Goal: Communication & Community: Connect with others

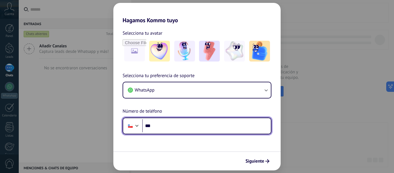
click at [170, 126] on input "***" at bounding box center [206, 125] width 129 height 13
type input "**********"
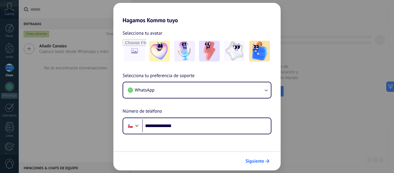
click at [249, 162] on span "Siguiente" at bounding box center [254, 161] width 19 height 4
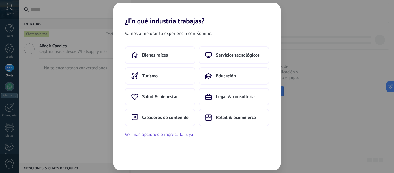
click at [174, 84] on div "Bienes raíces Servicios tecnológicos Turismo Educación Salud & bienestar Legal …" at bounding box center [197, 86] width 144 height 80
click at [174, 79] on button "Turismo" at bounding box center [160, 75] width 70 height 17
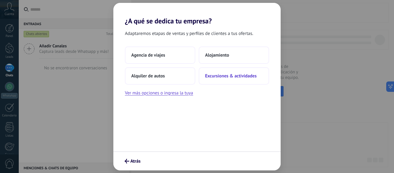
click at [245, 77] on span "Excursiones & actividades" at bounding box center [231, 76] width 52 height 6
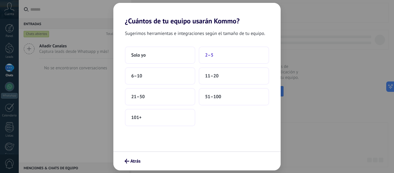
click at [206, 56] on span "2–5" at bounding box center [209, 55] width 8 height 6
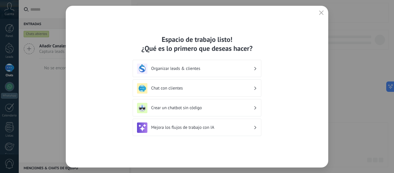
click at [84, 96] on div "Espacio de trabajo listo! ¿Qué es lo primero que deseas hacer? Organizar leads …" at bounding box center [197, 86] width 262 height 161
click at [321, 12] on icon "button" at bounding box center [321, 12] width 5 height 5
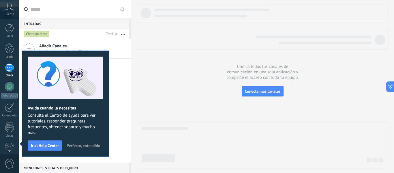
click at [172, 98] on div at bounding box center [262, 85] width 251 height 164
click at [84, 144] on span "Perfecto, entendido" at bounding box center [83, 145] width 33 height 4
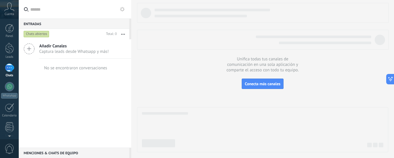
click at [32, 48] on icon at bounding box center [29, 48] width 11 height 11
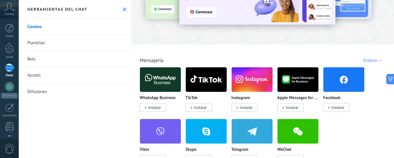
scroll to position [86, 0]
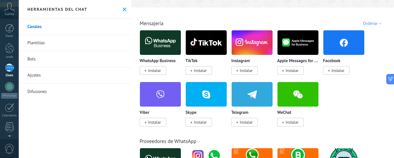
click at [151, 72] on span "Instalar" at bounding box center [154, 70] width 13 height 5
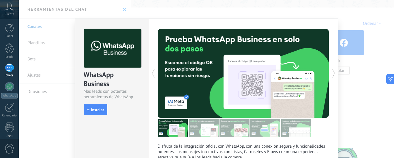
scroll to position [0, 0]
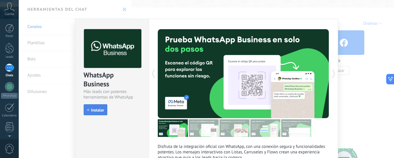
click at [95, 109] on span "Instalar" at bounding box center [97, 110] width 13 height 4
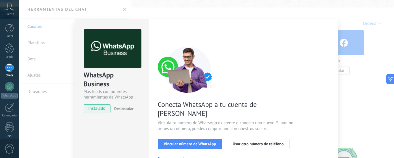
scroll to position [58, 0]
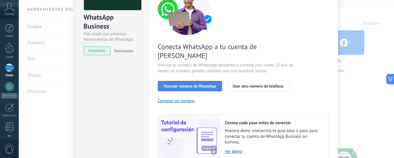
click at [201, 84] on span "Vincular número de WhatsApp" at bounding box center [190, 86] width 52 height 4
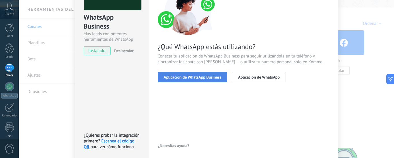
click at [197, 76] on span "Aplicación de WhatsApp Business" at bounding box center [193, 77] width 58 height 4
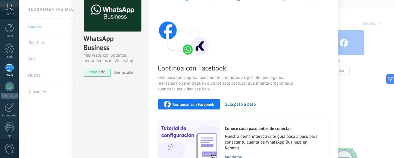
scroll to position [33, 0]
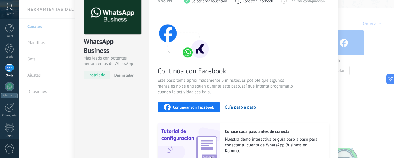
click at [182, 106] on span "Continuar con Facebook" at bounding box center [193, 107] width 41 height 4
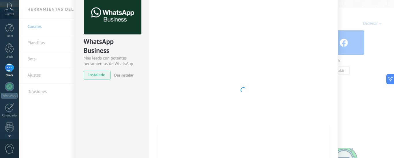
scroll to position [29, 0]
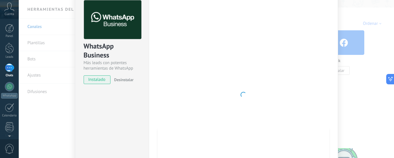
click at [231, 95] on div at bounding box center [243, 94] width 171 height 189
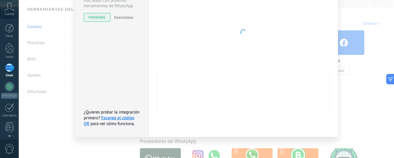
scroll to position [0, 0]
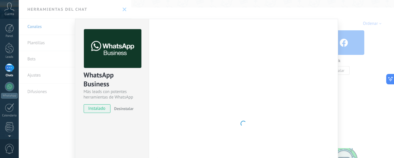
click at [44, 9] on div "WhatsApp Business Más leads con potentes herramientas de WhatsApp instalado Des…" at bounding box center [206, 79] width 375 height 158
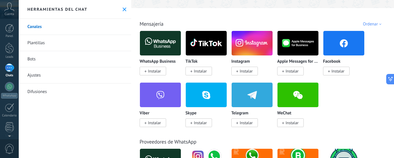
scroll to position [86, 0]
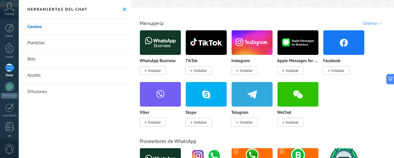
click at [338, 72] on span "Instalar" at bounding box center [337, 70] width 13 height 5
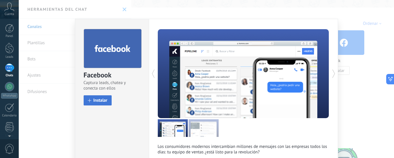
click at [99, 103] on button "Instalar" at bounding box center [98, 100] width 28 height 10
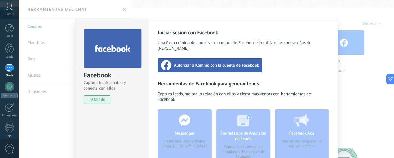
click at [214, 62] on span "Autorizar a Kommo con la cuenta de Facebook" at bounding box center [216, 65] width 85 height 6
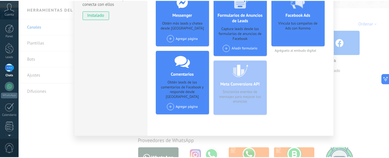
scroll to position [0, 0]
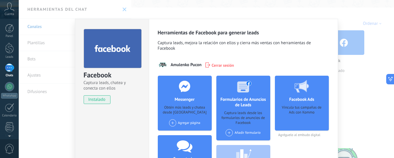
drag, startPoint x: 8, startPoint y: 28, endPoint x: 5, endPoint y: 62, distance: 34.2
click at [8, 28] on div at bounding box center [9, 28] width 9 height 9
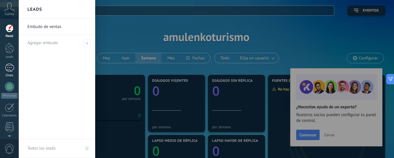
click at [5, 67] on div at bounding box center [9, 67] width 9 height 8
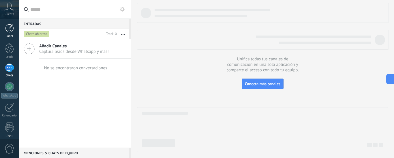
click at [12, 25] on div at bounding box center [9, 28] width 9 height 9
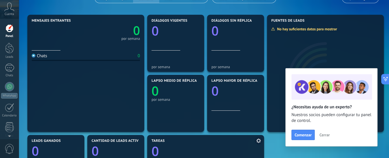
scroll to position [146, 0]
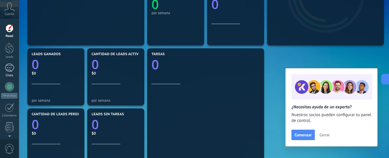
click at [7, 75] on div "Chats" at bounding box center [9, 76] width 17 height 4
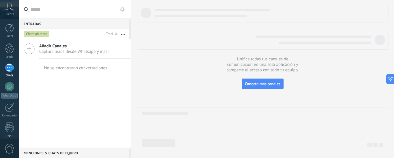
click at [9, 10] on icon at bounding box center [9, 7] width 10 height 9
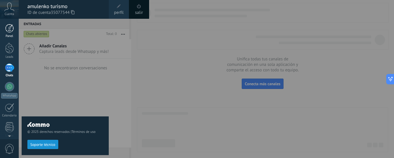
click at [8, 32] on div at bounding box center [9, 28] width 9 height 9
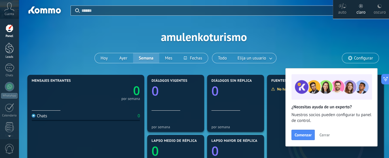
click at [11, 55] on div "Leads" at bounding box center [9, 57] width 17 height 4
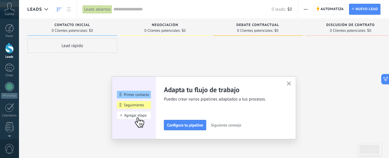
click at [9, 12] on div "Cuenta" at bounding box center [9, 9] width 19 height 19
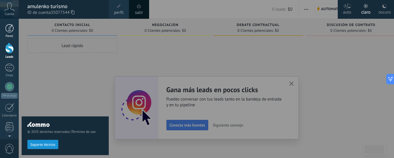
click at [10, 27] on div at bounding box center [9, 28] width 9 height 9
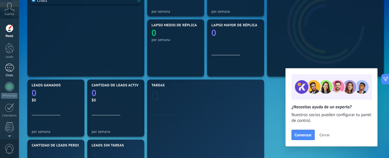
scroll to position [29, 0]
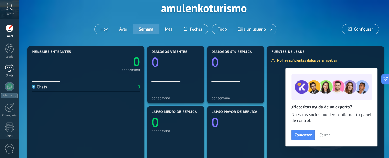
click at [10, 68] on div at bounding box center [9, 67] width 9 height 8
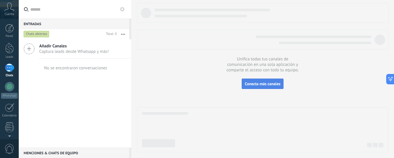
click at [270, 83] on span "Conecta más canales" at bounding box center [262, 83] width 35 height 5
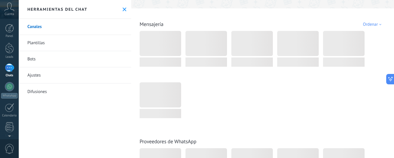
scroll to position [86, 0]
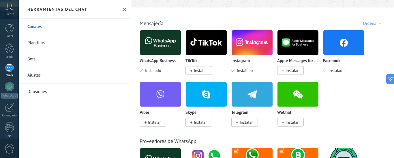
click at [246, 44] on img at bounding box center [251, 43] width 41 height 28
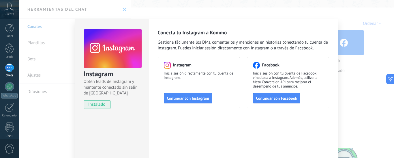
scroll to position [29, 0]
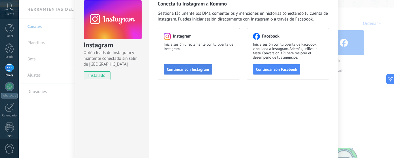
click at [182, 70] on span "Continuar con Instagram" at bounding box center [188, 69] width 42 height 4
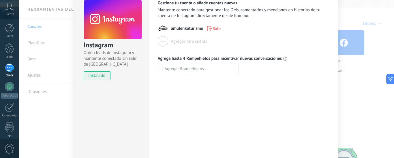
scroll to position [0, 0]
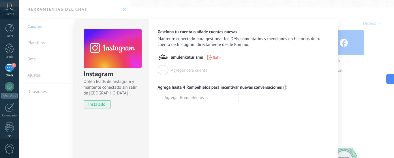
click at [14, 65] on span "2" at bounding box center [14, 65] width 5 height 5
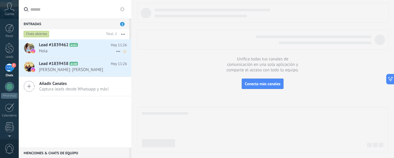
click at [76, 56] on div "Lead #1839462 A101 [DATE] 11:26 [GEOGRAPHIC_DATA]" at bounding box center [85, 48] width 92 height 18
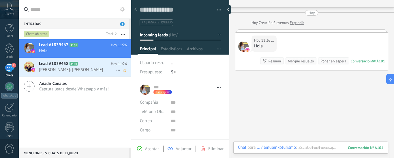
scroll to position [9, 0]
click at [69, 64] on span "A100" at bounding box center [73, 64] width 8 height 4
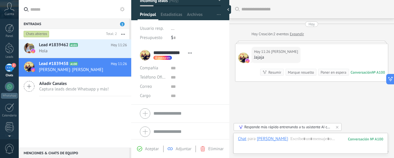
scroll to position [35, 0]
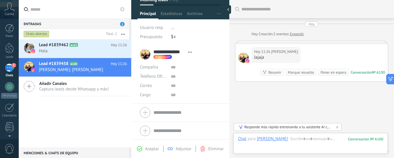
click at [323, 125] on div "Responde más rápido entrenando a tu asistente AI con tus fuentes de datos" at bounding box center [287, 126] width 87 height 5
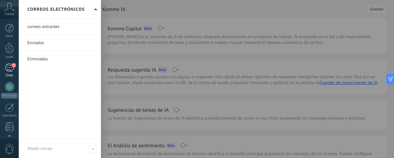
click at [6, 67] on div "2" at bounding box center [9, 67] width 9 height 8
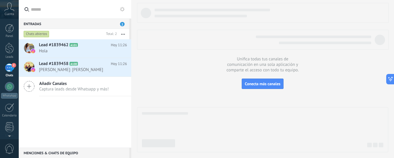
click at [53, 77] on div "Añadir Canales Captura leads desde Whatsapp y más!" at bounding box center [75, 86] width 112 height 19
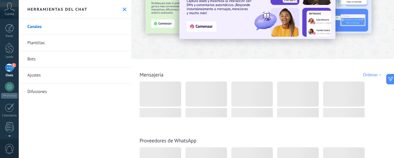
scroll to position [58, 0]
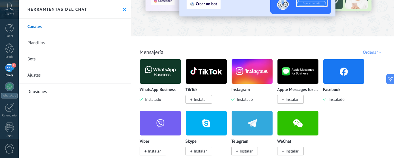
click at [156, 76] on img at bounding box center [160, 71] width 41 height 28
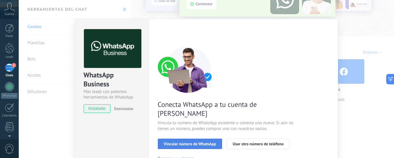
click at [192, 142] on span "Vincular número de WhatsApp" at bounding box center [190, 144] width 52 height 4
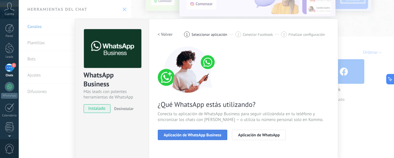
click at [186, 132] on button "Aplicación de WhatsApp Business" at bounding box center [193, 134] width 70 height 10
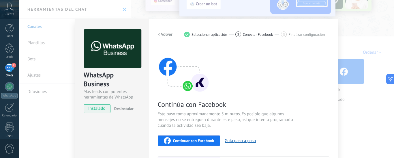
click at [191, 141] on span "Continuar con Facebook" at bounding box center [193, 140] width 41 height 4
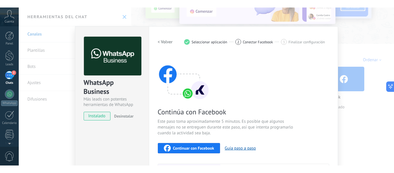
scroll to position [9, 0]
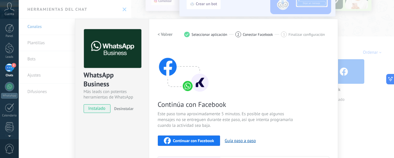
type textarea "**********"
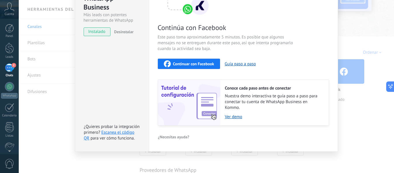
scroll to position [48, 0]
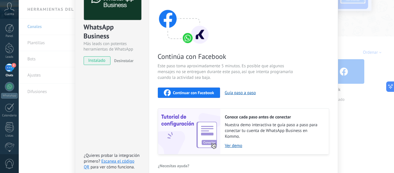
click at [104, 63] on span "instalado" at bounding box center [97, 60] width 26 height 9
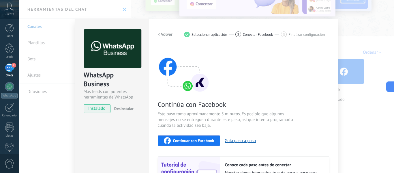
scroll to position [26, 0]
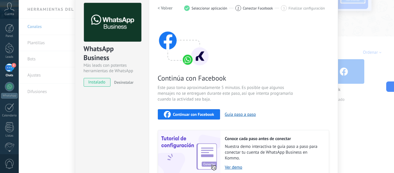
click at [197, 112] on span "Continuar con Facebook" at bounding box center [193, 114] width 41 height 4
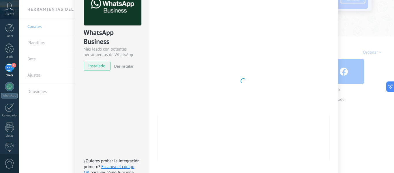
scroll to position [58, 0]
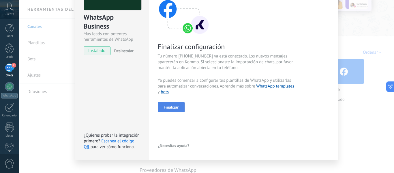
click at [176, 109] on span "Finalizar" at bounding box center [171, 107] width 15 height 4
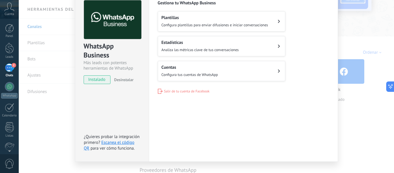
scroll to position [0, 0]
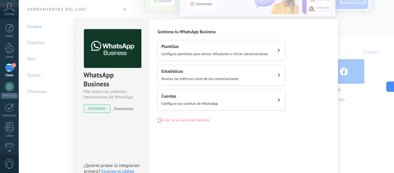
click at [365, 50] on div "WhatsApp Business Más leads con potentes herramientas de WhatsApp instalado Des…" at bounding box center [206, 86] width 375 height 173
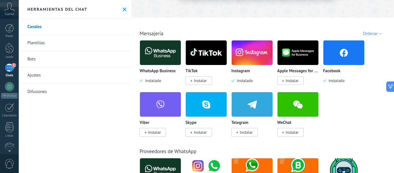
scroll to position [86, 0]
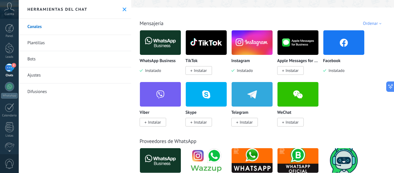
click at [193, 63] on p "TikTok" at bounding box center [191, 61] width 12 height 5
click at [193, 69] on span "Instalar" at bounding box center [198, 70] width 27 height 9
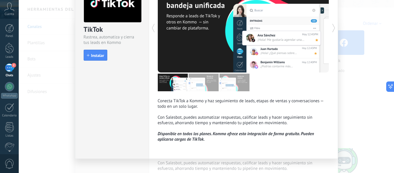
scroll to position [53, 0]
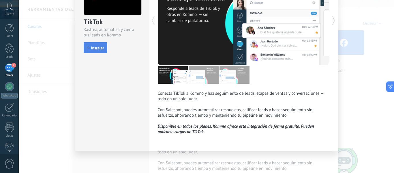
click at [92, 95] on button "Instalar" at bounding box center [96, 100] width 24 height 11
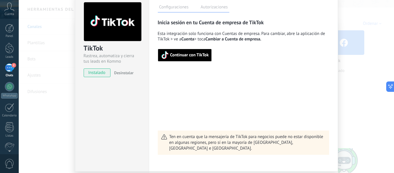
scroll to position [18, 0]
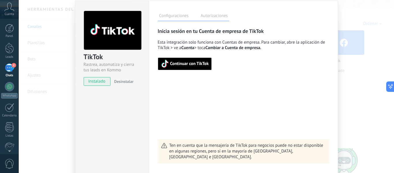
click at [189, 63] on span "Continuar con TikTok" at bounding box center [189, 64] width 39 height 4
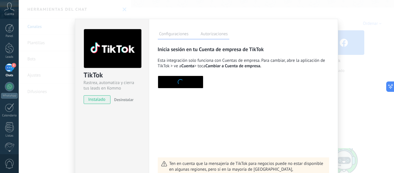
scroll to position [47, 0]
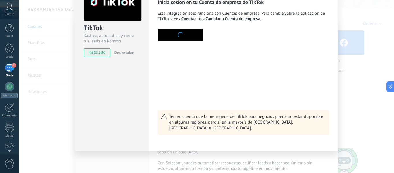
click at [195, 34] on button "button" at bounding box center [181, 35] width 46 height 13
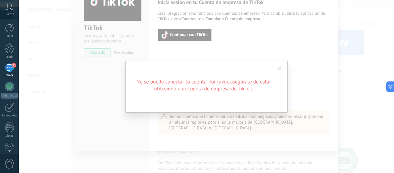
click at [277, 67] on span at bounding box center [280, 69] width 10 height 10
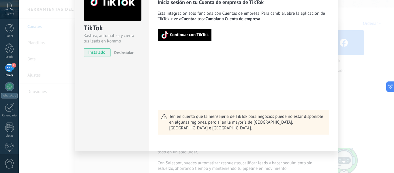
scroll to position [0, 0]
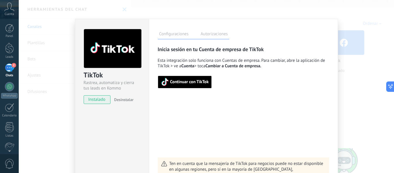
click at [189, 82] on span "Continuar con TikTok" at bounding box center [189, 82] width 39 height 4
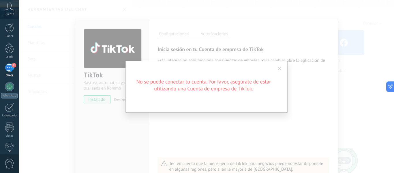
click at [154, 12] on div "No se puede conectar tu cuenta. Por favor, asegúrate de estar utilizando una Cu…" at bounding box center [206, 86] width 375 height 173
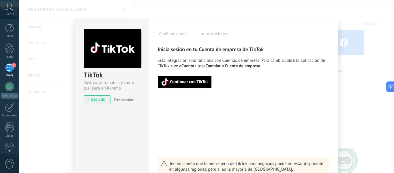
scroll to position [47, 0]
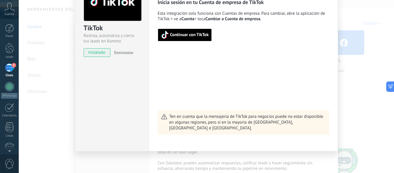
click at [187, 33] on span "Continuar con TikTok" at bounding box center [189, 35] width 39 height 4
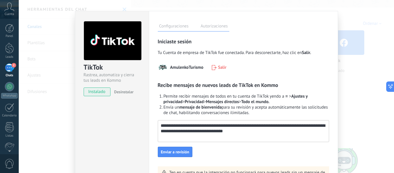
scroll to position [29, 0]
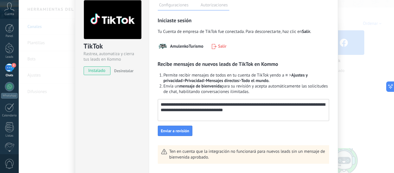
click at [364, 52] on div "TikTok Rastrea, automatiza y cierra tus leads en Kommo instalado Desinstalar Co…" at bounding box center [206, 86] width 375 height 173
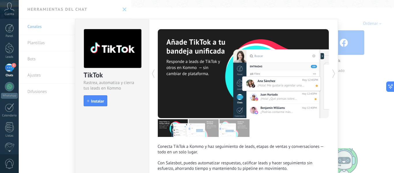
scroll to position [0, 0]
click at [49, 51] on div "TikTok Rastrea, automatiza y cierra tus leads en Kommo install Instalar Conecta…" at bounding box center [206, 86] width 375 height 173
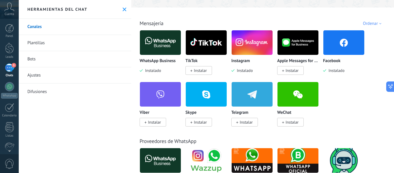
drag, startPoint x: 204, startPoint y: 48, endPoint x: 199, endPoint y: 69, distance: 21.5
click at [204, 48] on img at bounding box center [206, 43] width 41 height 28
click at [196, 74] on span "Instalar" at bounding box center [198, 70] width 27 height 9
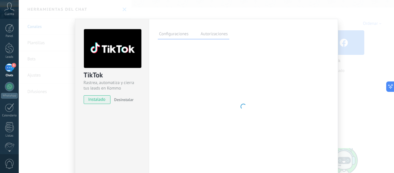
click at [342, 28] on div "TikTok Rastrea, automatiza y cierra tus leads en Kommo instalado Desinstalar Co…" at bounding box center [206, 86] width 375 height 173
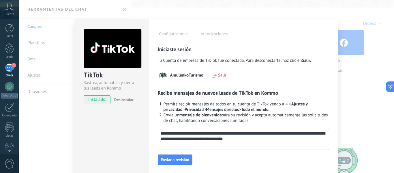
click at [342, 28] on div "TikTok Rastrea, automatiza y cierra tus leads en Kommo instalado Desinstalar Co…" at bounding box center [206, 86] width 375 height 173
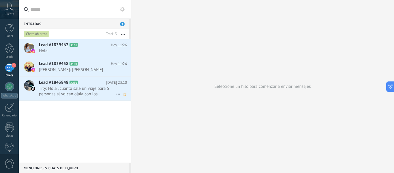
click at [82, 94] on span "Tity: Hola , cuanto sale un viaje para 5 personas al volcan ojala con los instr…" at bounding box center [77, 91] width 77 height 11
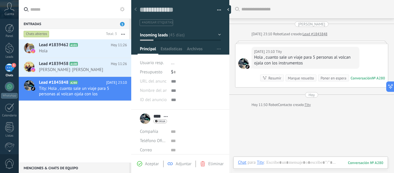
click at [248, 50] on div "10/07/2025 23:10 Tity Hola , cuanto sale un viaje para 5 personas al volcan oja…" at bounding box center [311, 65] width 152 height 43
click at [59, 70] on span "[PERSON_NAME]: [PERSON_NAME]" at bounding box center [77, 69] width 77 height 5
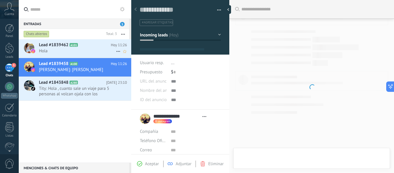
click at [67, 49] on span "Hola" at bounding box center [77, 50] width 77 height 5
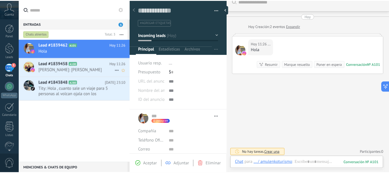
scroll to position [10, 0]
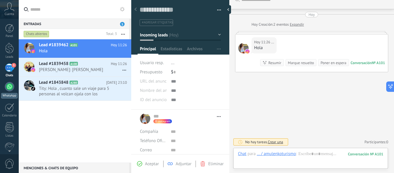
click at [14, 88] on div at bounding box center [9, 86] width 9 height 9
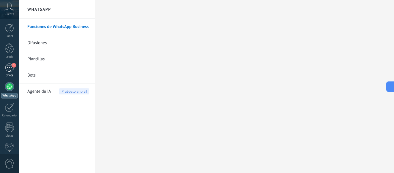
click at [12, 70] on div "3" at bounding box center [9, 67] width 9 height 8
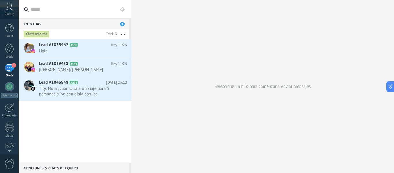
click at [9, 14] on span "Cuenta" at bounding box center [10, 14] width 10 height 4
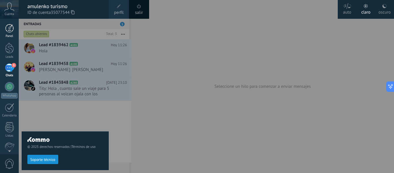
click at [9, 25] on div at bounding box center [9, 28] width 9 height 9
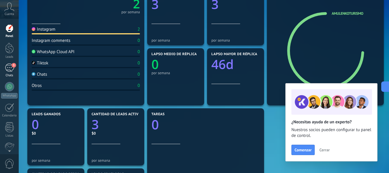
click at [2, 69] on link "3 Chats" at bounding box center [9, 70] width 19 height 14
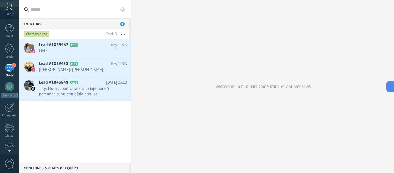
click at [10, 68] on div "3" at bounding box center [9, 67] width 9 height 8
click at [121, 22] on span "3" at bounding box center [122, 24] width 5 height 4
click at [11, 109] on div at bounding box center [9, 107] width 9 height 9
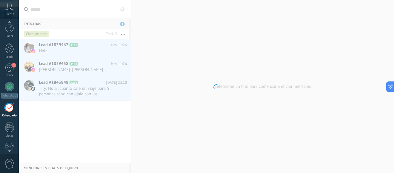
scroll to position [17, 0]
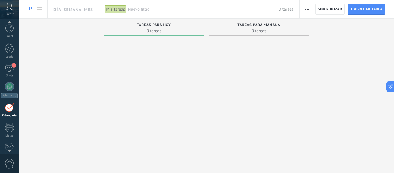
scroll to position [17, 0]
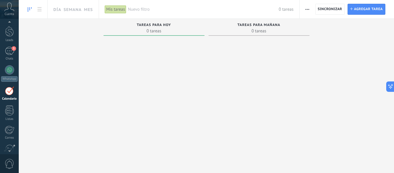
click at [8, 5] on icon at bounding box center [9, 7] width 10 height 9
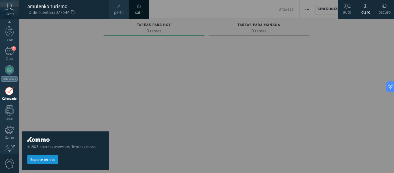
click at [80, 48] on div "© 2025 derechos reservados | Términos de uso Soporte técnico" at bounding box center [65, 96] width 87 height 154
drag, startPoint x: 128, startPoint y: 86, endPoint x: 169, endPoint y: 85, distance: 41.2
click at [131, 86] on div at bounding box center [216, 86] width 394 height 173
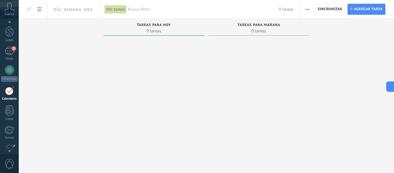
click at [41, 10] on icon at bounding box center [39, 9] width 4 height 4
click at [28, 12] on use at bounding box center [30, 9] width 4 height 5
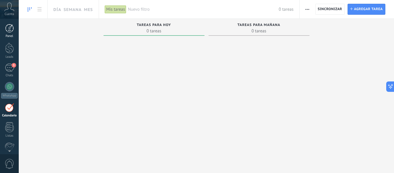
click at [8, 30] on div at bounding box center [9, 28] width 9 height 9
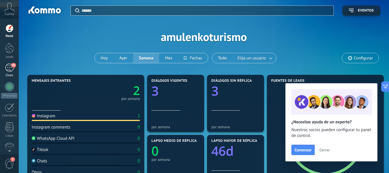
click at [7, 66] on div "96" at bounding box center [9, 67] width 9 height 8
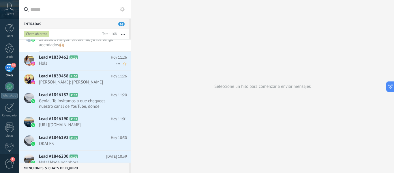
scroll to position [59, 0]
click at [81, 100] on span "Genial. Te invitamos a que chequees nuestro canal de YouTube, donde encontrarás…" at bounding box center [77, 103] width 77 height 11
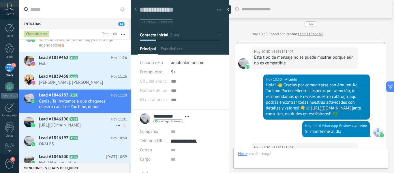
scroll to position [103, 0]
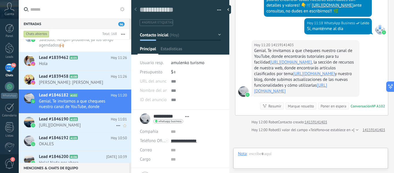
click at [80, 123] on span "https://meet.google.com/qxd-jjjo-vet" at bounding box center [77, 124] width 77 height 5
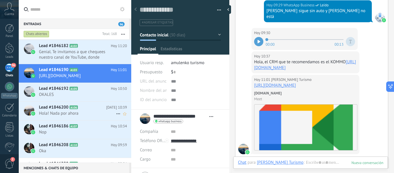
scroll to position [112, 0]
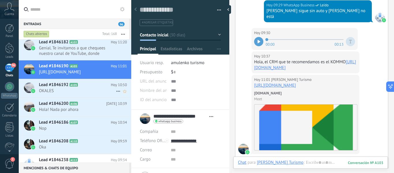
click at [57, 81] on div "Lead #1846192 A105 Hoy 10:50 OKALES" at bounding box center [85, 88] width 92 height 18
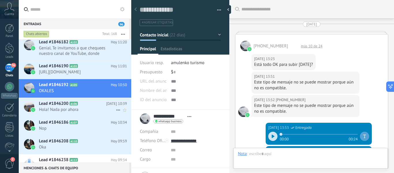
scroll to position [471, 0]
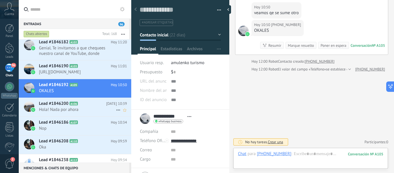
click at [74, 110] on span "Hola! Nada por ahora" at bounding box center [77, 109] width 77 height 5
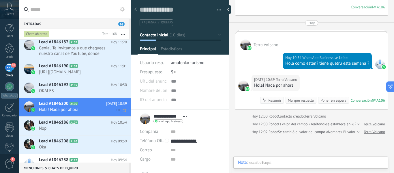
scroll to position [9, 0]
click at [78, 122] on h2 "Lead #1846186 A107" at bounding box center [75, 122] width 72 height 6
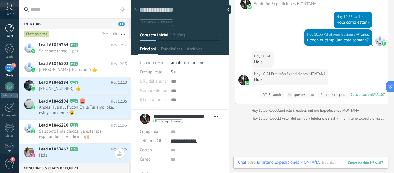
click at [231, 10] on div at bounding box center [228, 9] width 6 height 9
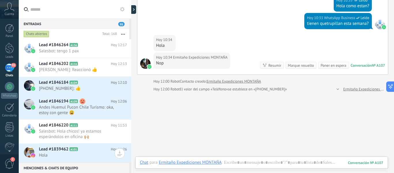
type textarea "**********"
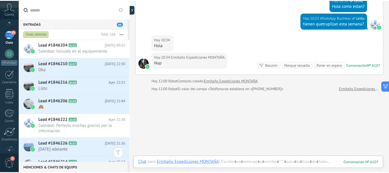
scroll to position [67, 0]
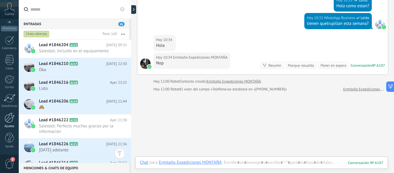
click at [11, 116] on div at bounding box center [10, 117] width 10 height 10
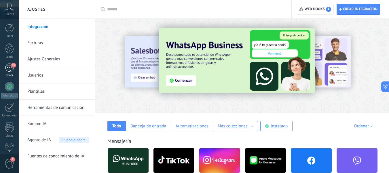
click at [7, 71] on div "95" at bounding box center [9, 67] width 9 height 8
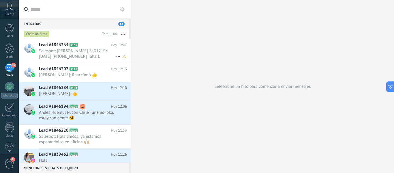
click at [48, 54] on span "Salesbot: Fabricio Benisio 34312194 12/03/89 +543883306110 Talla L" at bounding box center [77, 53] width 77 height 11
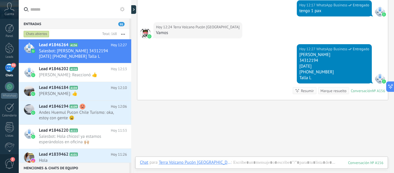
scroll to position [1243, 0]
